Goal: Navigation & Orientation: Find specific page/section

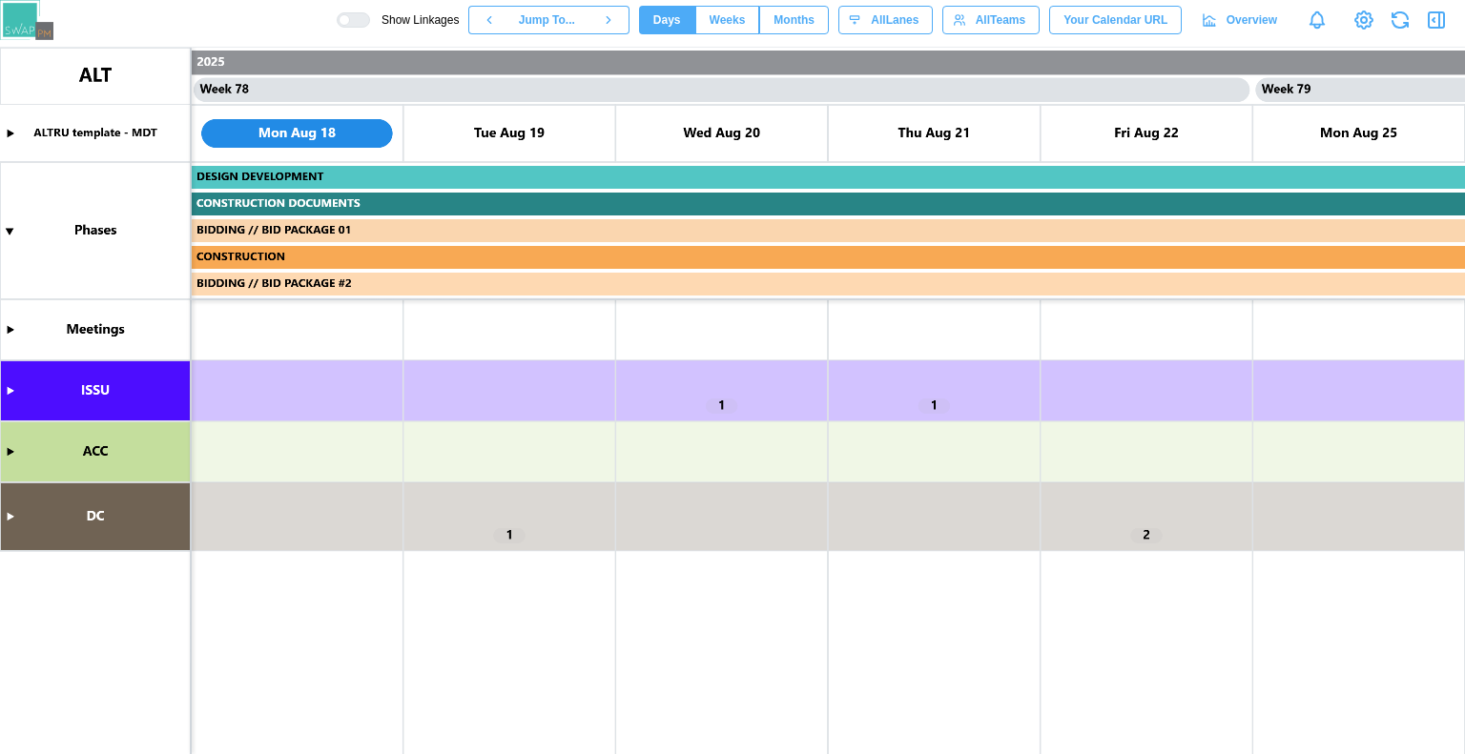
scroll to position [0, 81763]
click at [8, 390] on canvas at bounding box center [732, 401] width 1465 height 707
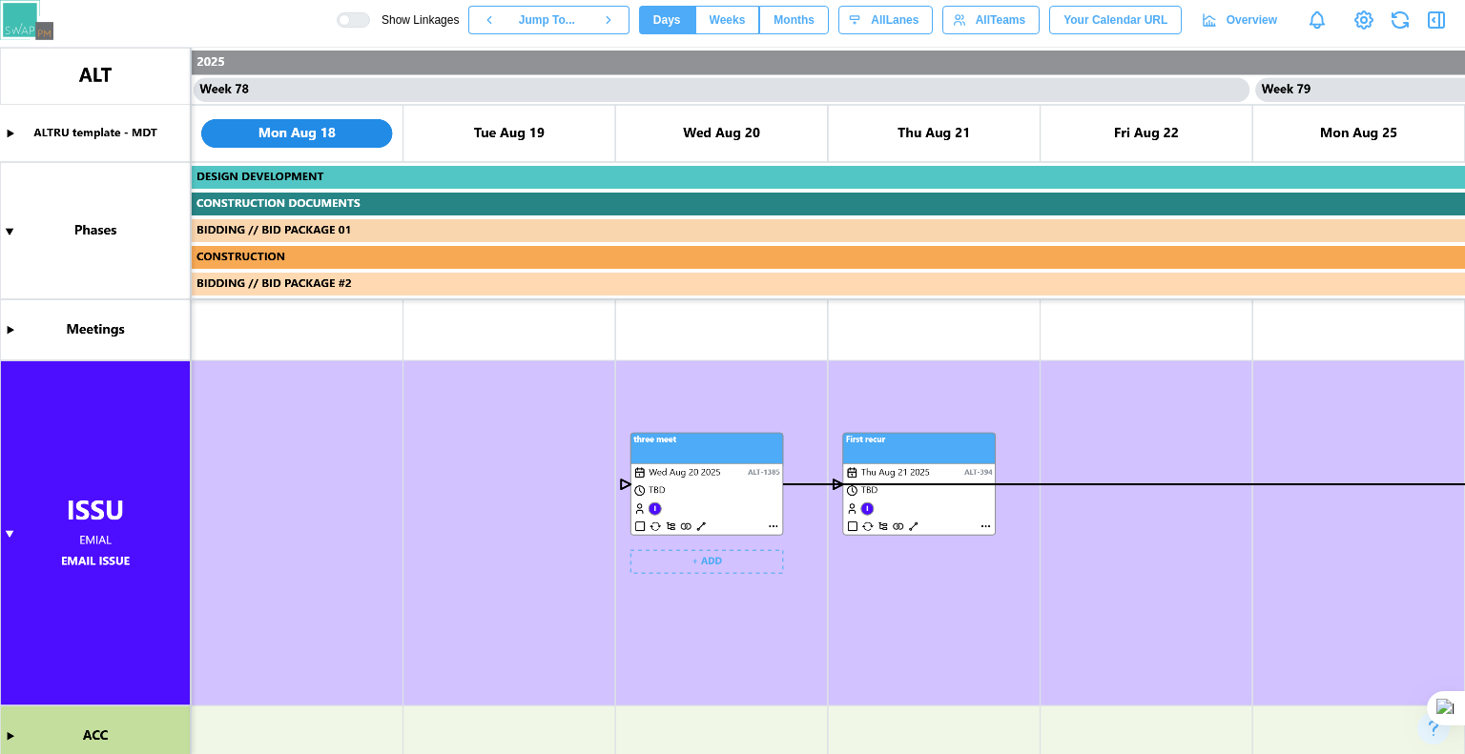
click at [1268, 522] on canvas at bounding box center [732, 401] width 1465 height 707
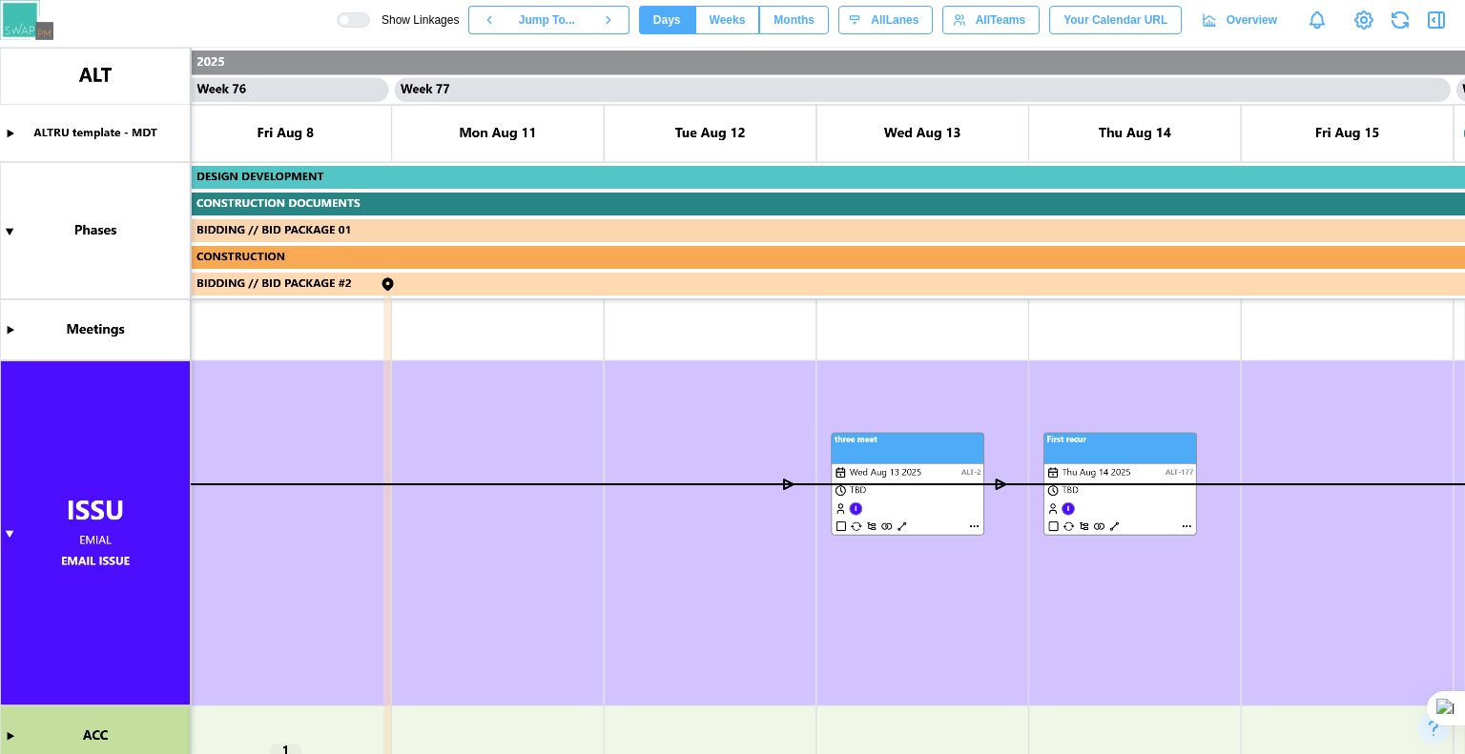
scroll to position [0, 79401]
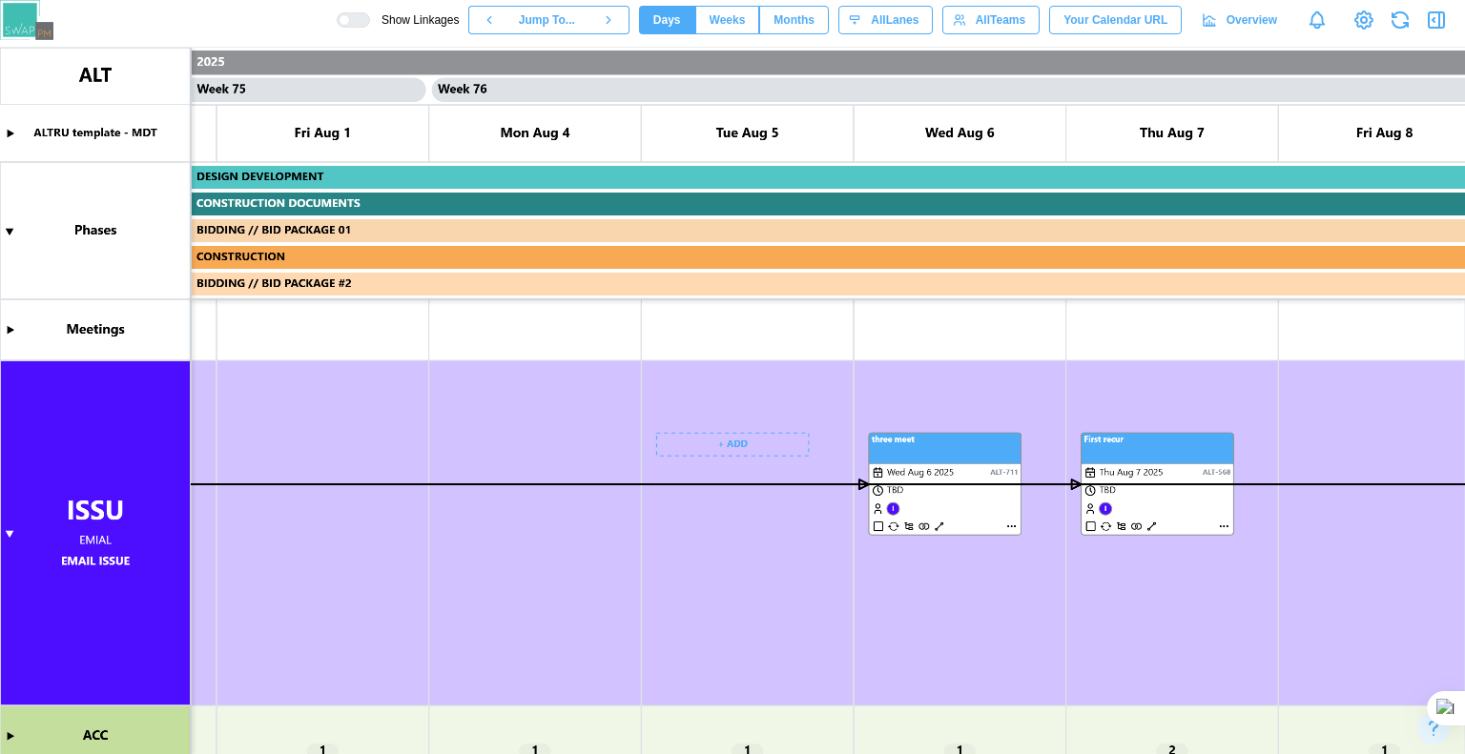
click at [1016, 524] on canvas at bounding box center [732, 401] width 1465 height 707
click at [1014, 527] on canvas at bounding box center [732, 401] width 1465 height 707
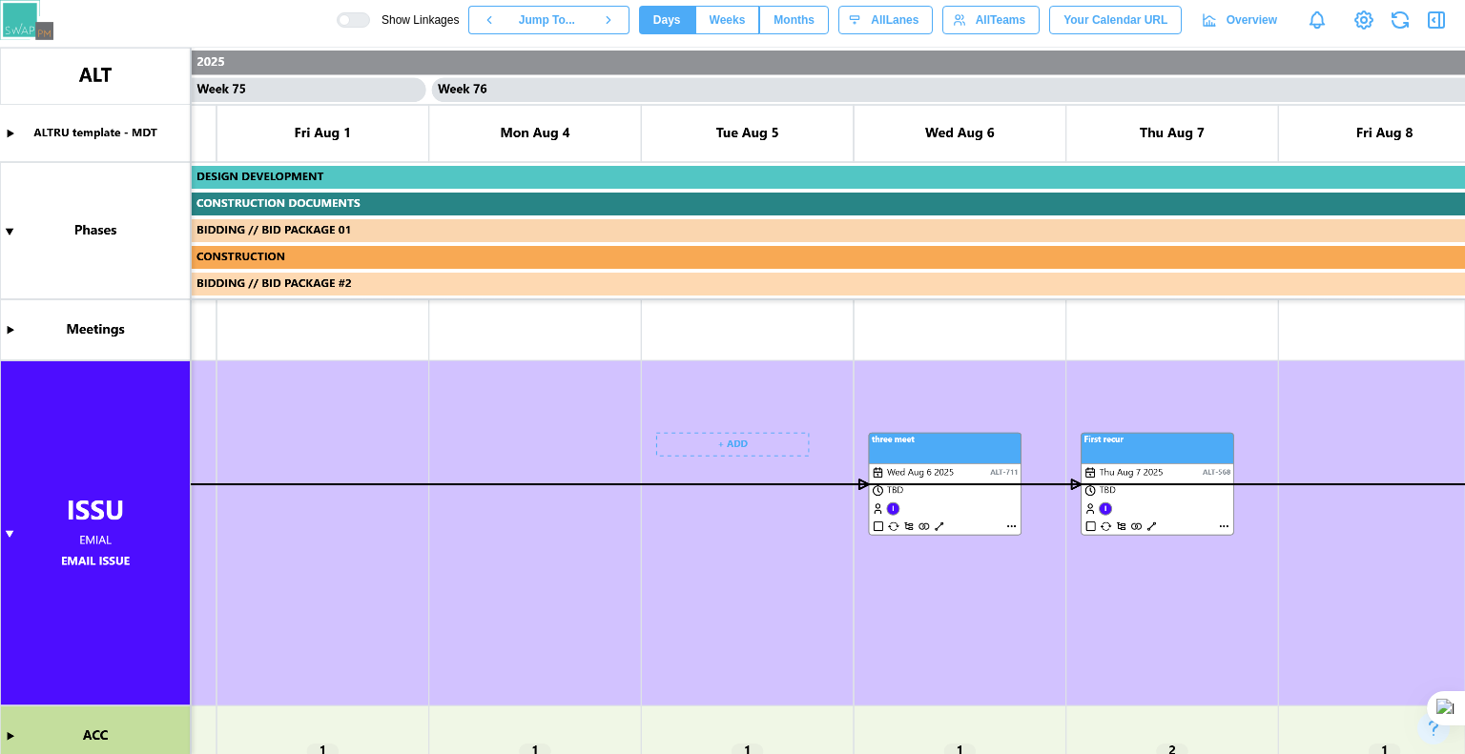
click at [1014, 527] on canvas at bounding box center [732, 401] width 1465 height 707
